Goal: Navigation & Orientation: Go to known website

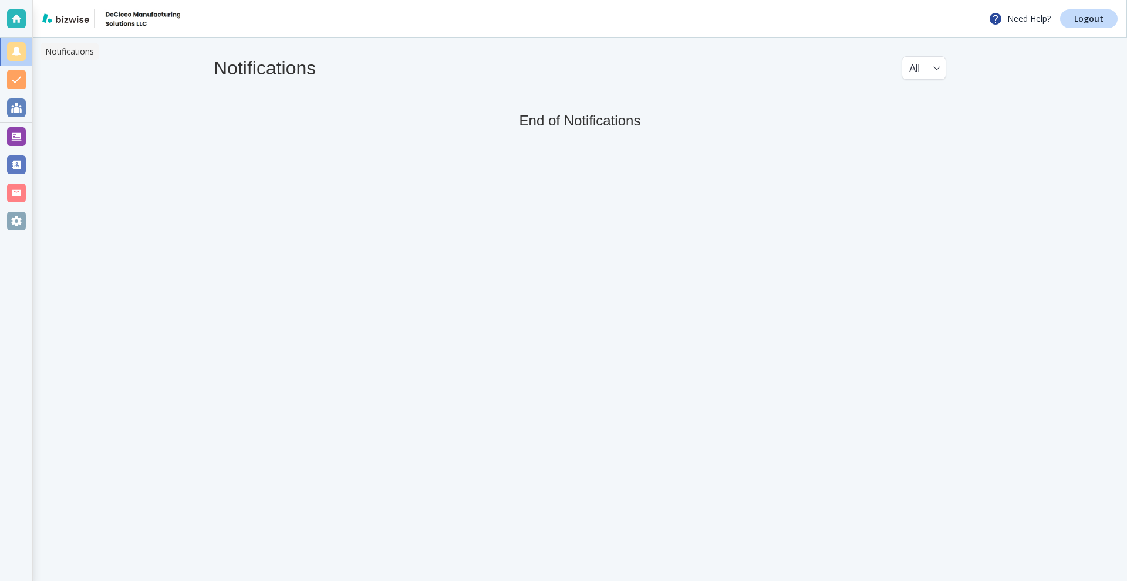
click at [13, 49] on div at bounding box center [16, 51] width 19 height 19
click at [19, 22] on div at bounding box center [16, 18] width 19 height 19
click at [7, 146] on div at bounding box center [16, 136] width 19 height 19
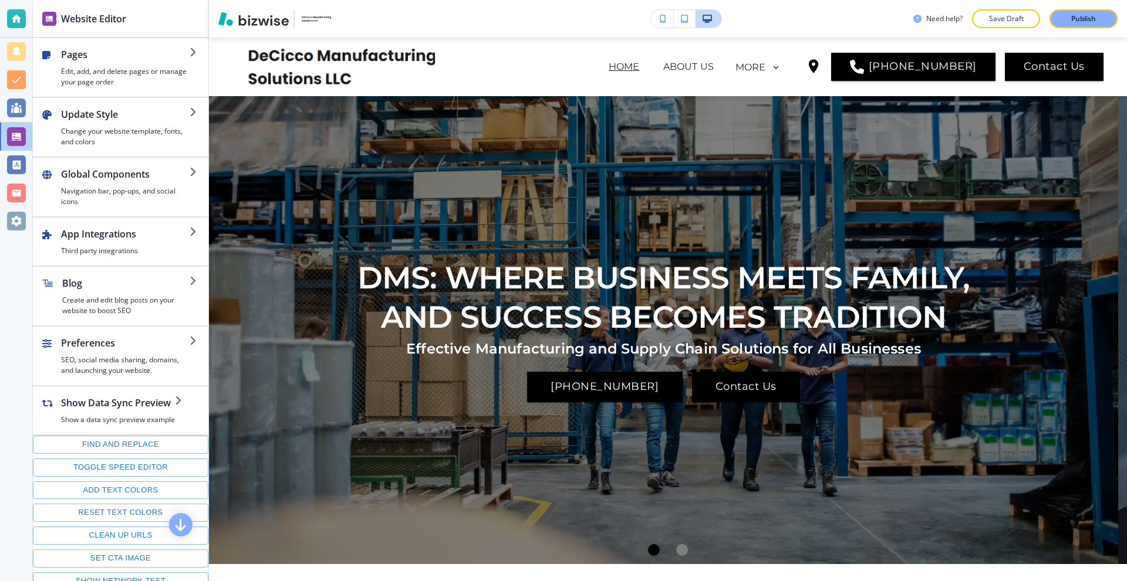
drag, startPoint x: 1084, startPoint y: 15, endPoint x: 606, endPoint y: -2, distance: 479.1
click at [606, 0] on html "Website Editor Pages Edit, add, and delete pages or manage your page order Upda…" at bounding box center [563, 0] width 1127 height 0
click at [9, 19] on div at bounding box center [16, 18] width 19 height 19
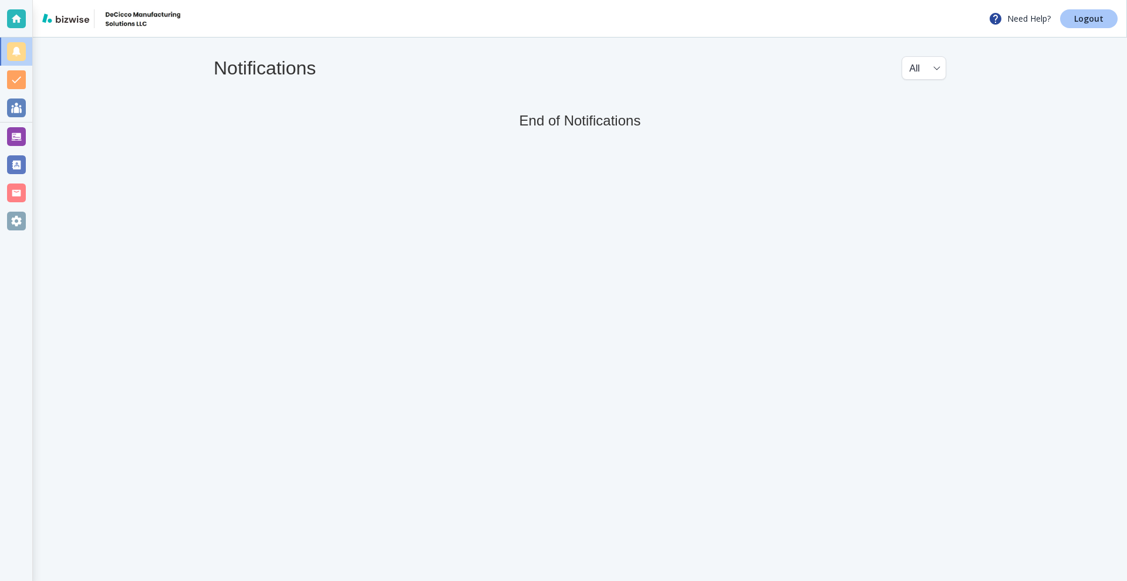
click at [1096, 15] on p "Logout" at bounding box center [1088, 19] width 29 height 8
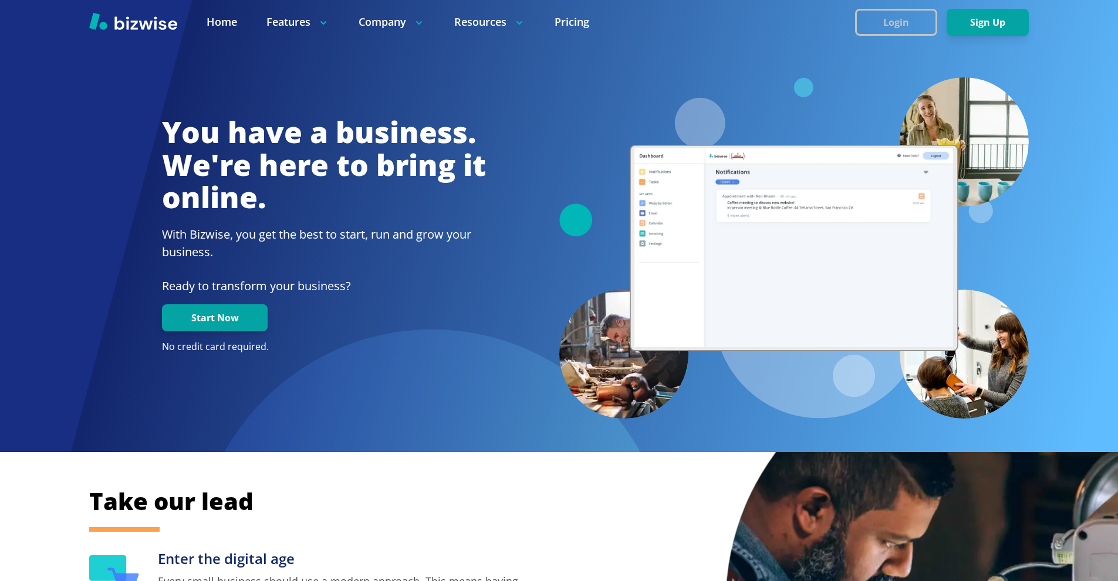
click at [903, 23] on button "Login" at bounding box center [896, 22] width 82 height 27
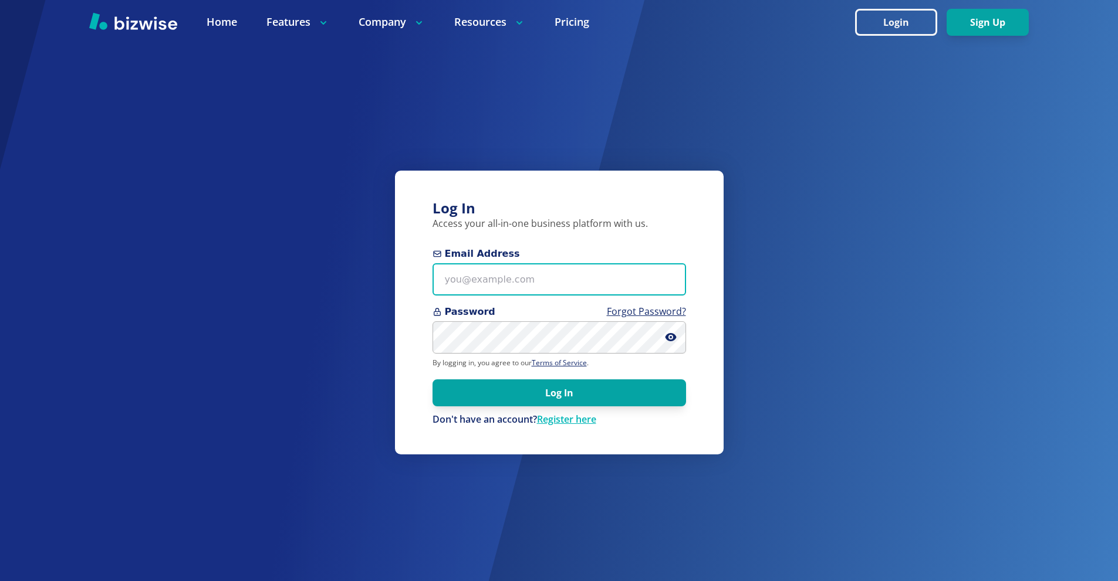
click at [530, 267] on input "Email Address" at bounding box center [558, 279] width 253 height 32
paste input "[EMAIL_ADDRESS][DOMAIN_NAME]"
type input "[EMAIL_ADDRESS][DOMAIN_NAME]"
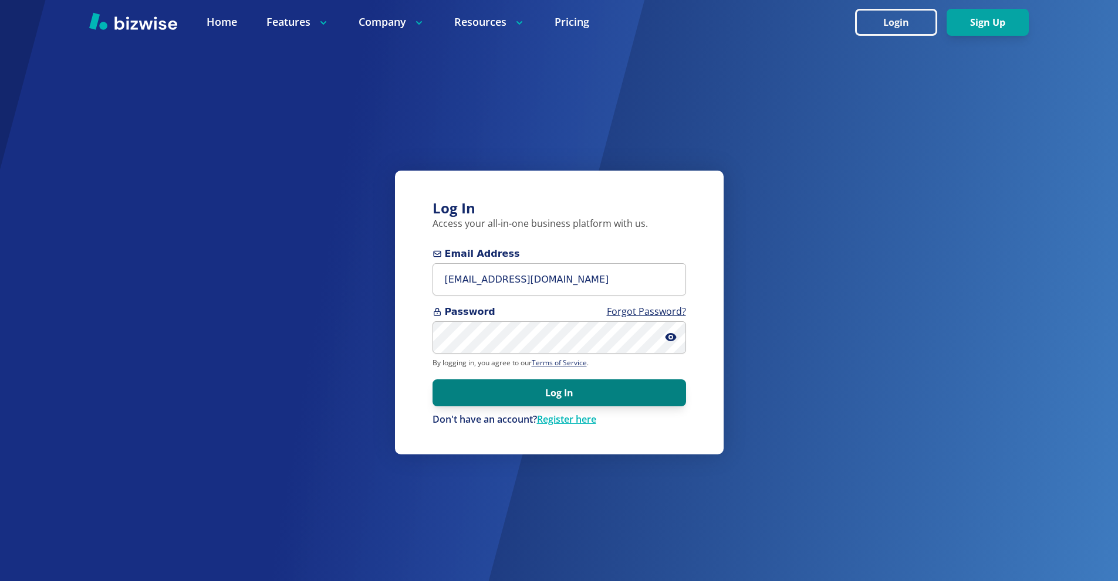
click at [596, 390] on button "Log In" at bounding box center [558, 393] width 253 height 27
